Goal: Task Accomplishment & Management: Use online tool/utility

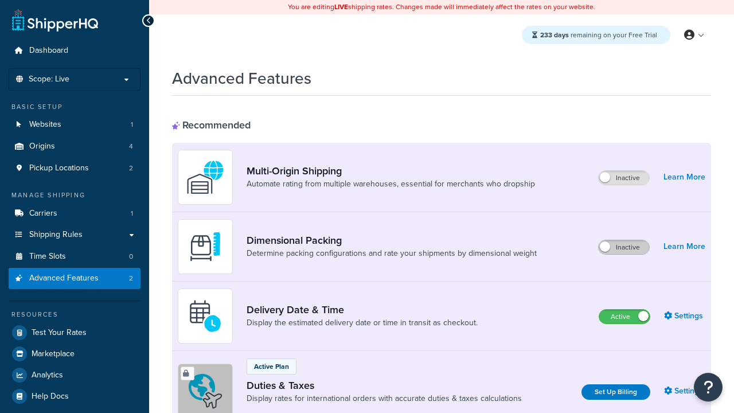
click at [624, 247] on label "Inactive" at bounding box center [624, 247] width 50 height 14
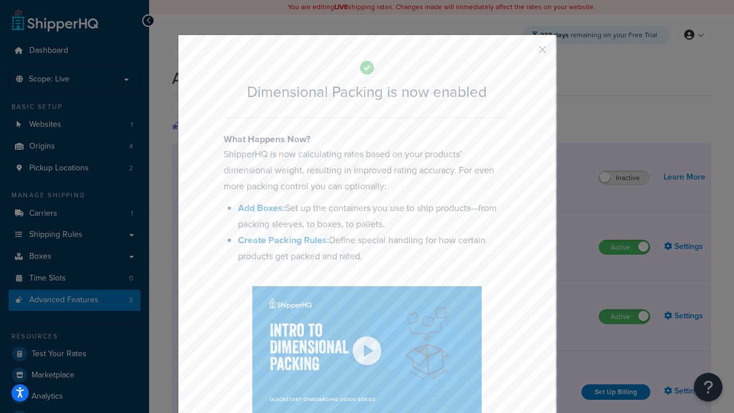
click at [525, 52] on button "button" at bounding box center [525, 53] width 3 height 3
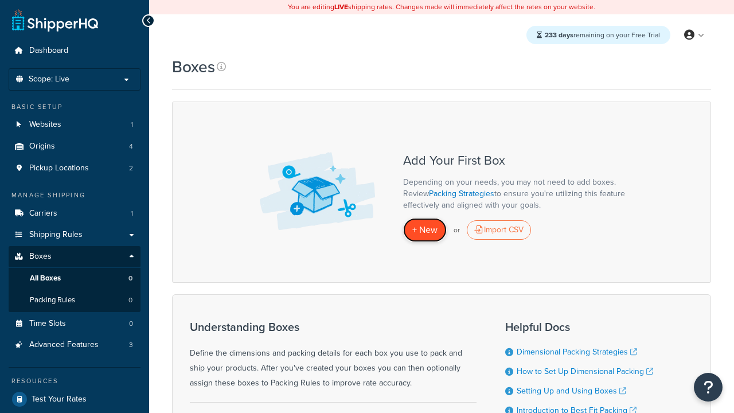
click at [425, 230] on span "+ New" at bounding box center [424, 229] width 25 height 13
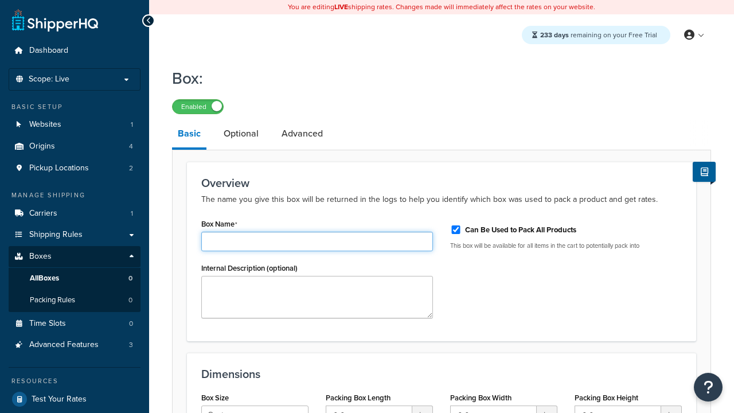
type input "Box1"
select select "usps_small"
type input "8.5"
type input "5"
type input "1.5"
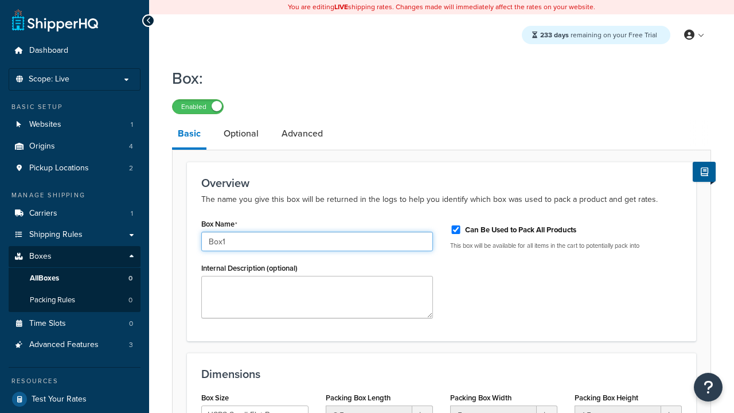
type input "Box1"
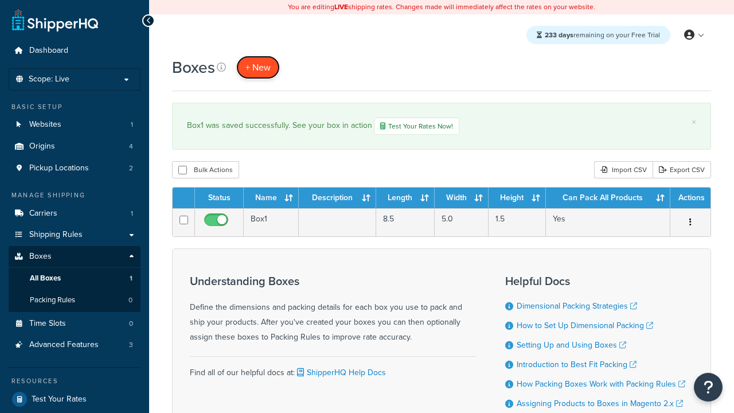
click at [258, 67] on span "+ New" at bounding box center [258, 67] width 25 height 13
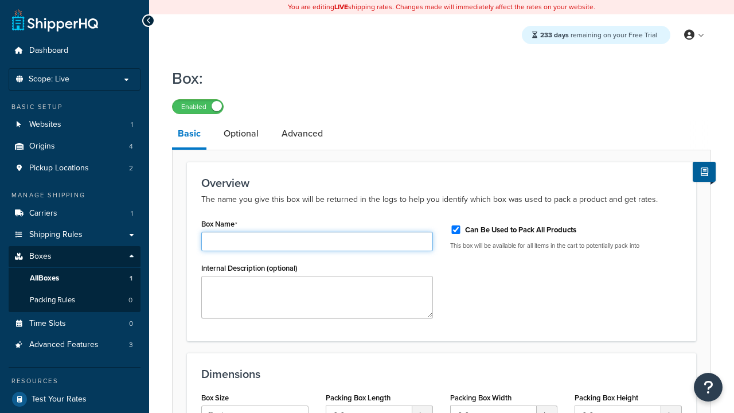
type input "Box2"
select select "usps_small"
type input "8.5"
type input "5"
type input "1.5"
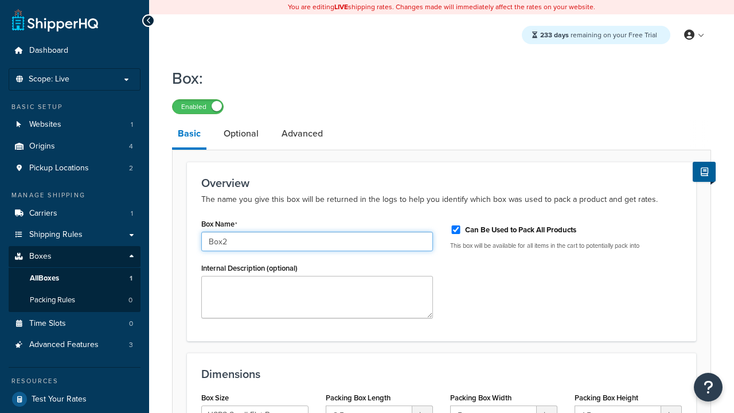
type input "Box2"
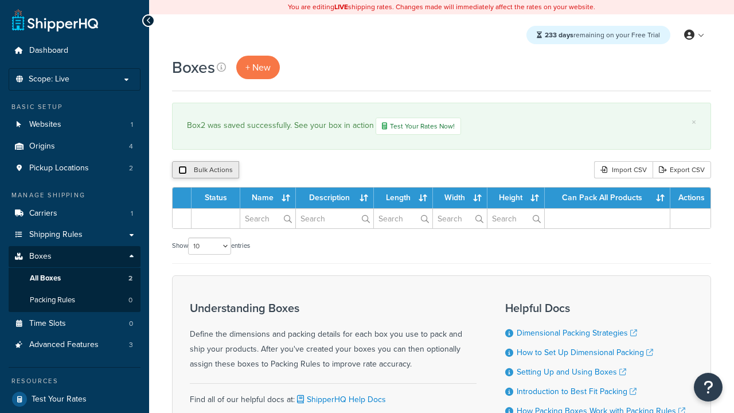
click at [182, 171] on input "checkbox" at bounding box center [182, 170] width 9 height 9
checkbox input "true"
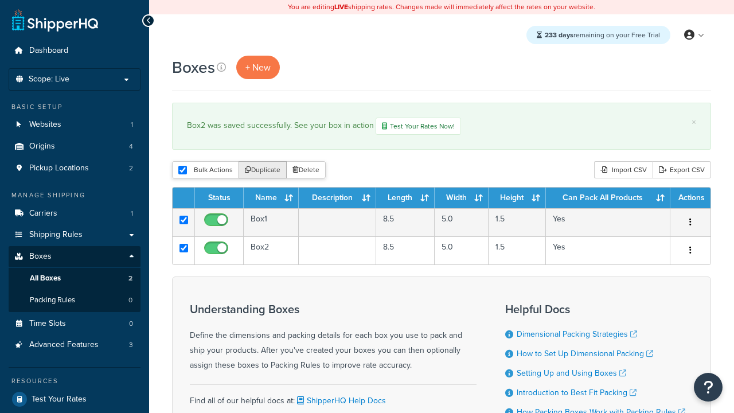
click at [263, 171] on button "Duplicate" at bounding box center [263, 169] width 48 height 17
